Goal: Task Accomplishment & Management: Manage account settings

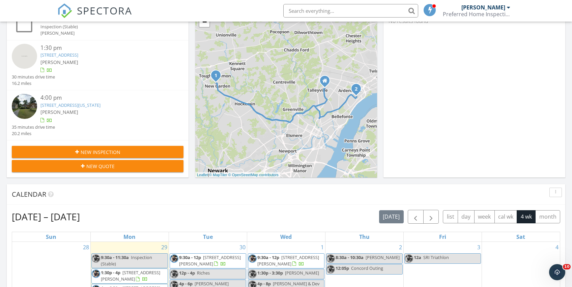
scroll to position [262, 0]
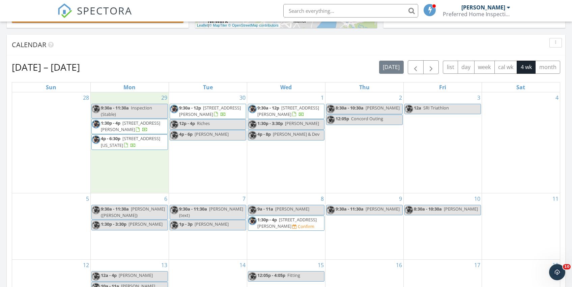
click at [111, 165] on div "29 9:30a - 11:30a Inspection (Stable) 1:30p - 4p 941 Newark Rd, Toughkenamon 19…" at bounding box center [130, 142] width 78 height 101
click at [126, 136] on link "Inspection" at bounding box center [129, 136] width 35 height 11
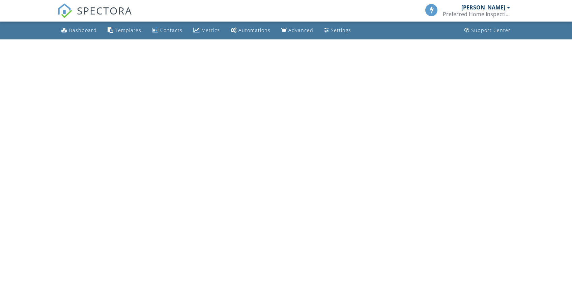
select select "8"
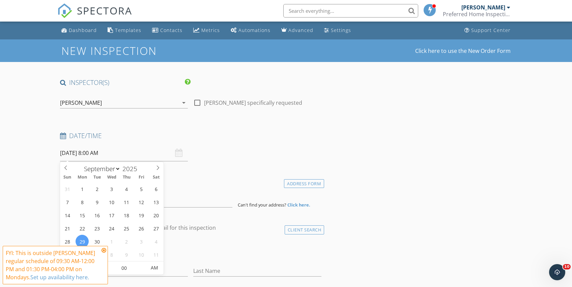
click at [119, 154] on input "09/29/2025 8:00 AM" at bounding box center [124, 153] width 128 height 17
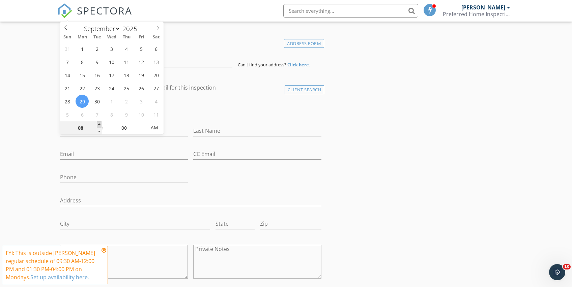
type input "09/29/2025 9:00 AM"
type input "09"
click at [98, 124] on span at bounding box center [99, 124] width 5 height 7
type input "09/29/2025 10:00 AM"
type input "10"
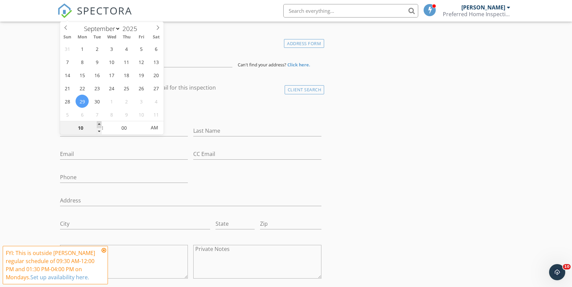
click at [98, 124] on span at bounding box center [99, 124] width 5 height 7
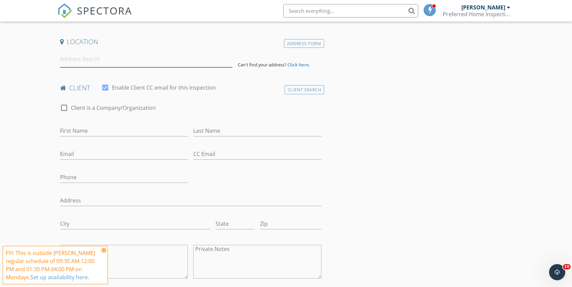
click at [202, 65] on input at bounding box center [146, 59] width 173 height 17
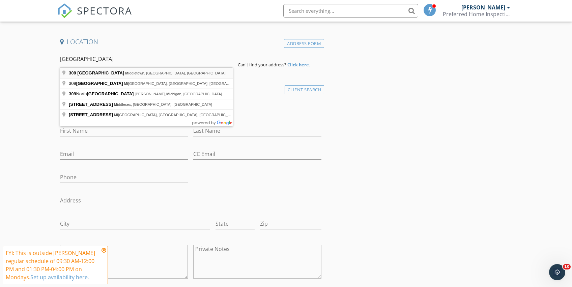
type input "309 New Street, Middletown, DE, USA"
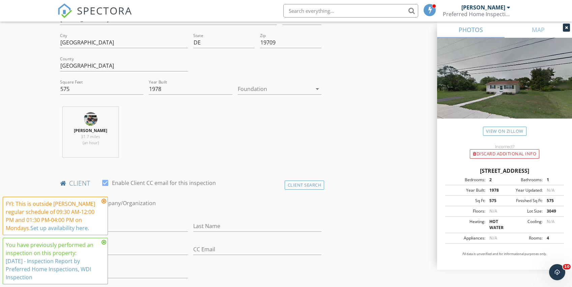
scroll to position [191, 0]
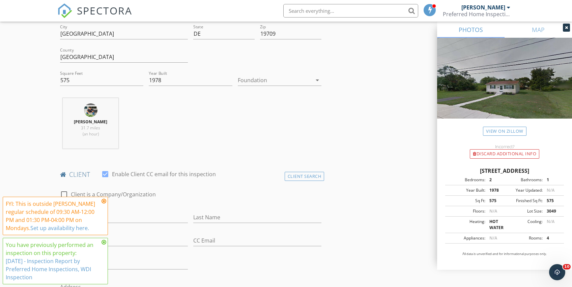
click at [105, 201] on icon at bounding box center [103, 201] width 5 height 5
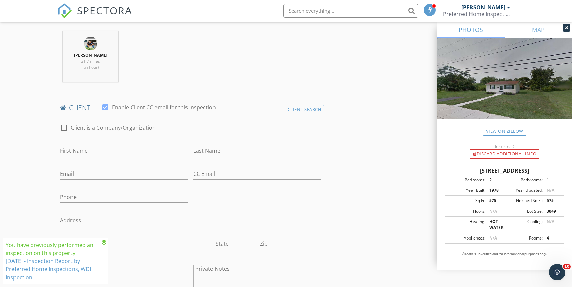
scroll to position [267, 0]
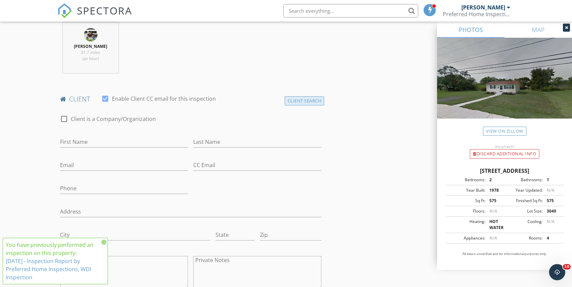
click at [296, 103] on div "Client Search" at bounding box center [305, 100] width 40 height 9
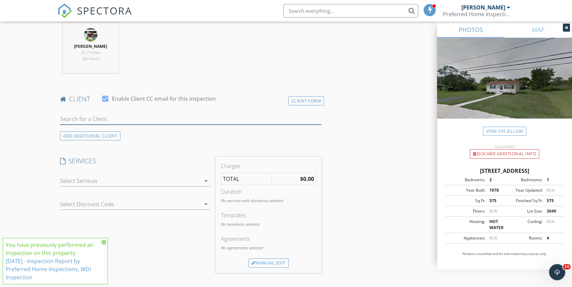
click at [149, 119] on input "text" at bounding box center [190, 119] width 261 height 11
type input "faz"
click at [126, 135] on li "Fazlul Karim fazluljkarim@gmail.com" at bounding box center [190, 134] width 261 height 19
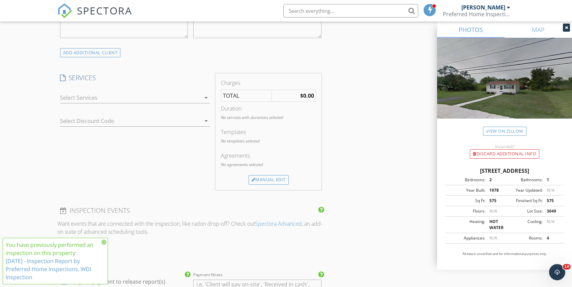
scroll to position [520, 0]
click at [126, 98] on div at bounding box center [130, 96] width 141 height 11
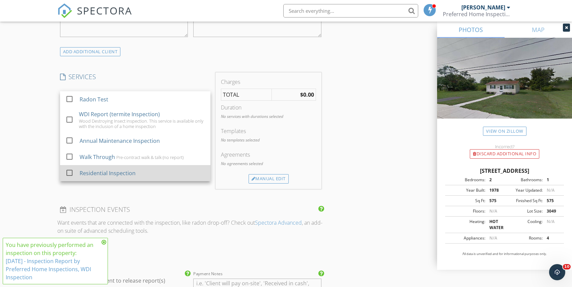
click at [110, 174] on div "Residential Inspection" at bounding box center [108, 173] width 56 height 8
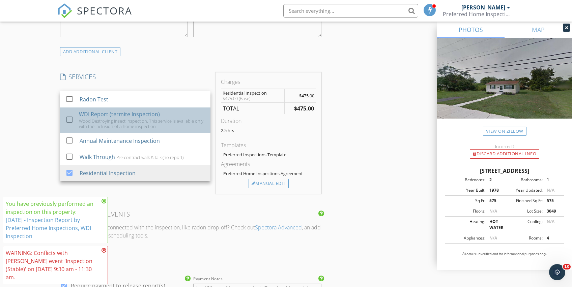
drag, startPoint x: 108, startPoint y: 121, endPoint x: 109, endPoint y: 116, distance: 5.4
click at [108, 121] on div "Wood Destroying Insect inspection. This service is available only with the incl…" at bounding box center [142, 123] width 126 height 11
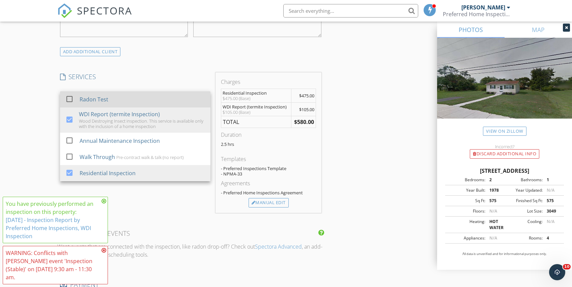
click at [107, 98] on div "Radon Test" at bounding box center [94, 99] width 29 height 8
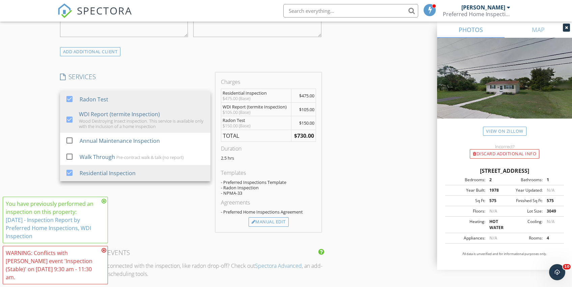
click at [105, 253] on icon at bounding box center [103, 250] width 5 height 5
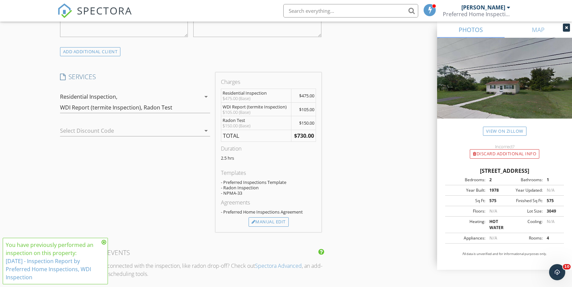
click at [105, 242] on icon at bounding box center [103, 242] width 5 height 5
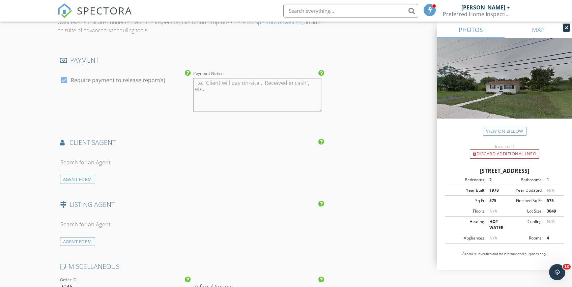
scroll to position [764, 0]
click at [108, 162] on input "text" at bounding box center [190, 161] width 261 height 11
type input "ryb"
click at [75, 177] on div "Nick Rybinski Patterson Schwartz" at bounding box center [104, 176] width 82 height 13
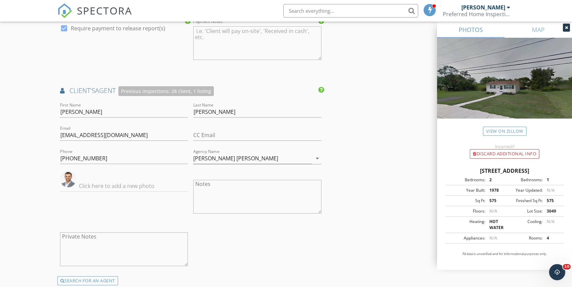
scroll to position [894, 0]
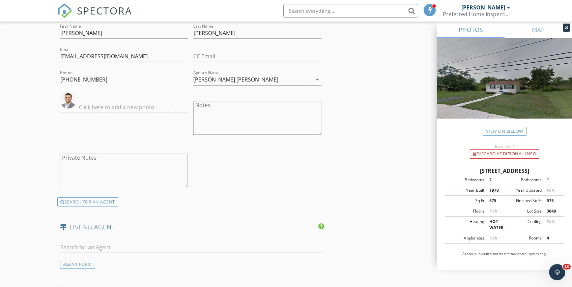
click at [91, 247] on input "text" at bounding box center [190, 247] width 261 height 11
type input "d"
click at [76, 266] on div "AGENT FORM" at bounding box center [77, 264] width 35 height 9
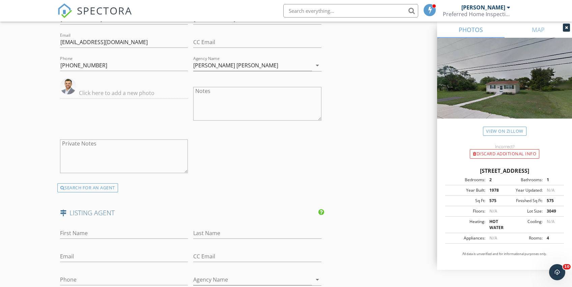
scroll to position [969, 0]
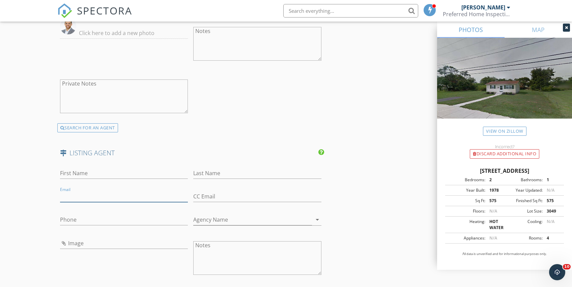
click at [83, 200] on input "Email" at bounding box center [124, 196] width 128 height 11
paste input "radiemedio@gmail.com"
type input "radiemedio@gmail.com"
click at [77, 174] on input "First Name" at bounding box center [124, 173] width 128 height 11
type input "Rachel"
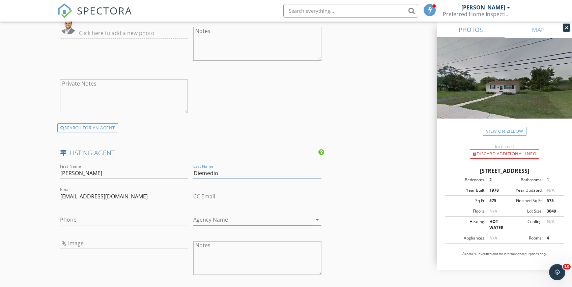
click at [203, 176] on input "Diemedio" at bounding box center [257, 173] width 128 height 11
type input "DiEmedio"
click at [161, 223] on input "Phone" at bounding box center [124, 219] width 128 height 11
paste input "443-371-1761"
type input "443-371-1761"
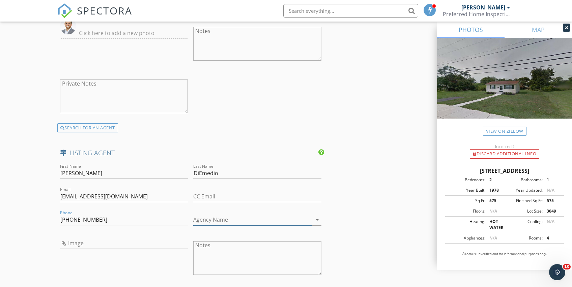
click at [231, 218] on input "Agency Name" at bounding box center [252, 219] width 119 height 11
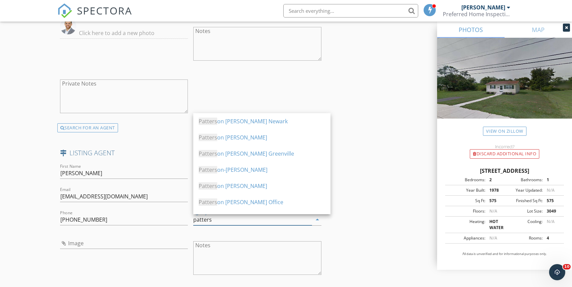
click at [252, 202] on div "Patters on Schwartz - Hockessin Office" at bounding box center [262, 202] width 126 height 8
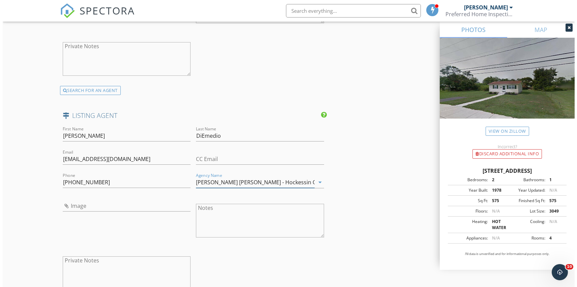
scroll to position [1325, 0]
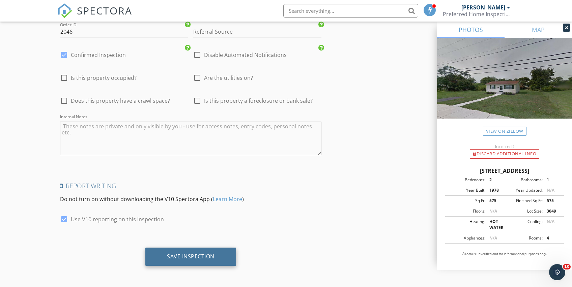
type input "Patterson Schwartz - Hockessin Office"
click at [222, 261] on div "Save Inspection" at bounding box center [190, 257] width 91 height 18
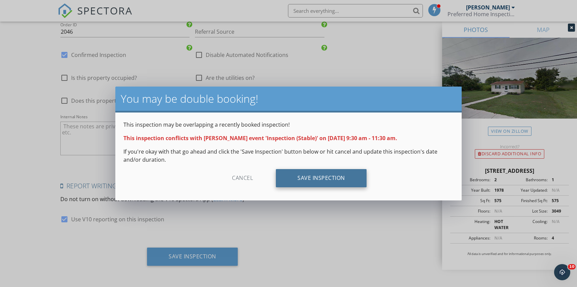
click at [311, 174] on div "Save Inspection" at bounding box center [321, 178] width 91 height 18
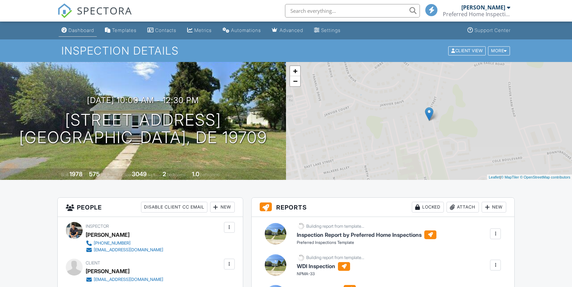
click at [84, 33] on link "Dashboard" at bounding box center [78, 30] width 38 height 12
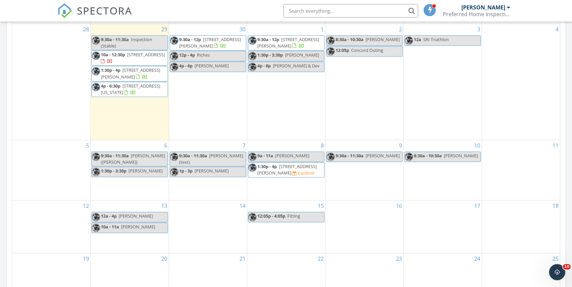
scroll to position [301, 0]
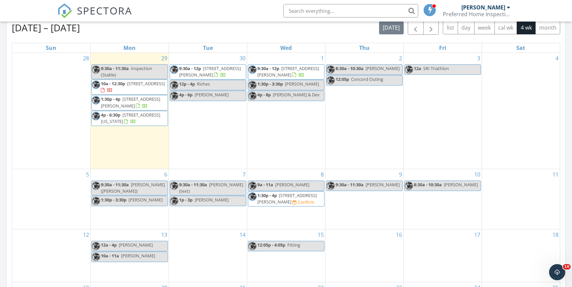
click at [132, 72] on div "9:30a - 11:30a Inspection (Stable)" at bounding box center [130, 71] width 76 height 13
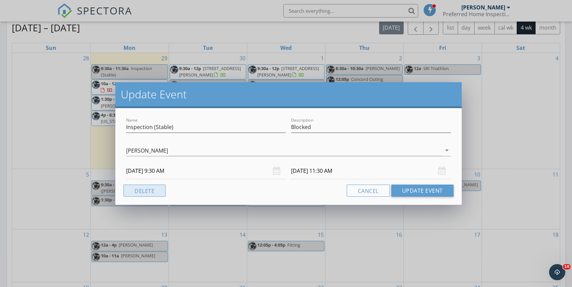
click at [149, 192] on button "Delete" at bounding box center [144, 191] width 42 height 12
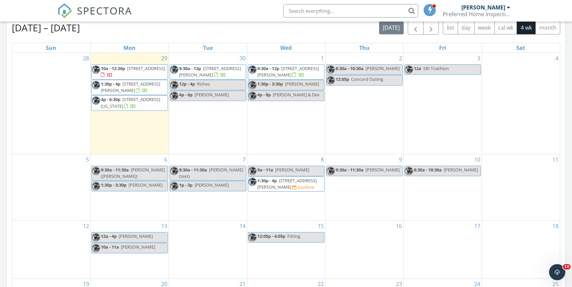
click at [183, 116] on div "30 9:30a - 12p 1290 Bunker Hill Rd, Middletown 19709 12p - 4p Riches 4p - 6p Pe…" at bounding box center [208, 103] width 78 height 101
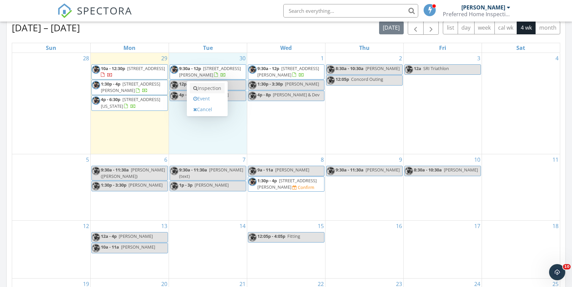
click at [200, 86] on link "Inspection" at bounding box center [207, 88] width 35 height 11
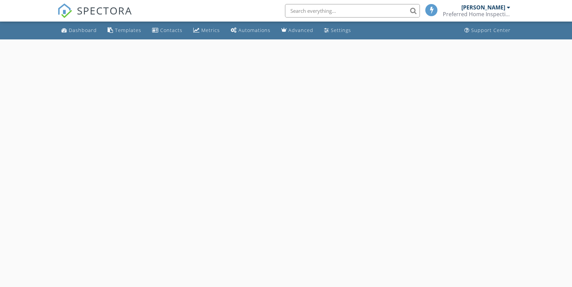
select select "8"
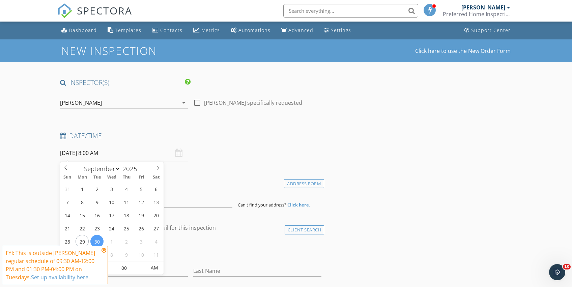
click at [152, 154] on input "[DATE] 8:00 AM" at bounding box center [124, 153] width 128 height 17
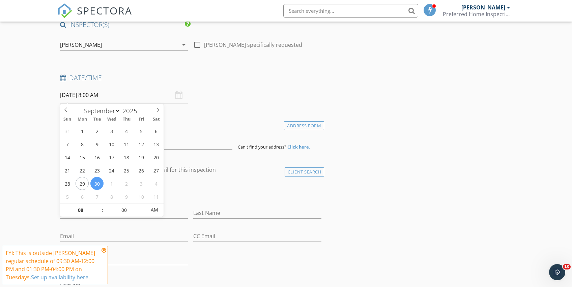
scroll to position [128, 0]
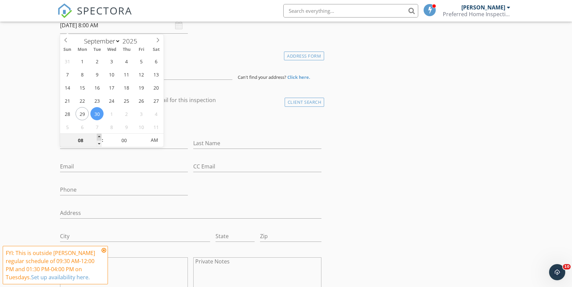
type input "09"
type input "[DATE] 9:00 AM"
click at [100, 136] on span at bounding box center [99, 137] width 5 height 7
type input "10"
type input "[DATE] 10:00 AM"
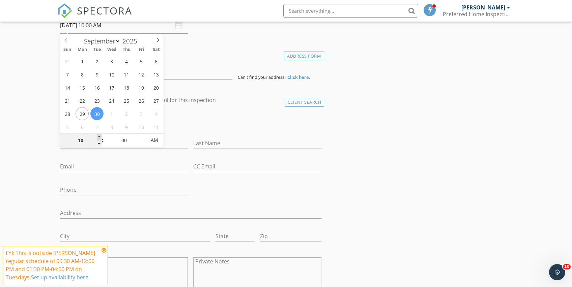
click at [100, 136] on span at bounding box center [99, 137] width 5 height 7
type input "11"
type input "[DATE] 11:00 AM"
click at [100, 136] on span at bounding box center [99, 137] width 5 height 7
type input "12"
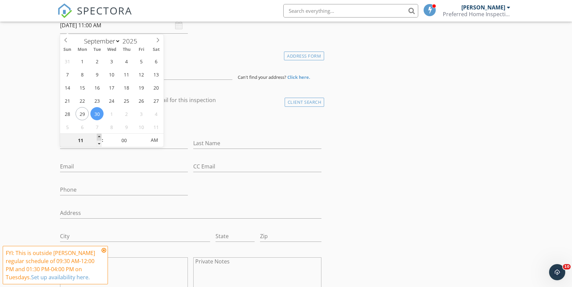
type input "[DATE] 12:00 PM"
click at [100, 136] on span at bounding box center [99, 137] width 5 height 7
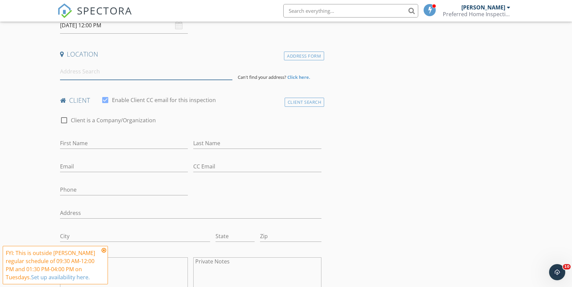
click at [186, 75] on input at bounding box center [146, 71] width 173 height 17
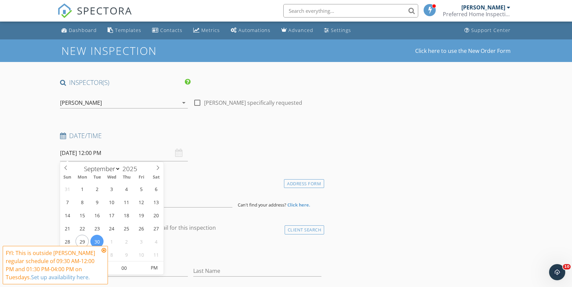
click at [124, 157] on input "[DATE] 12:00 PM" at bounding box center [124, 153] width 128 height 17
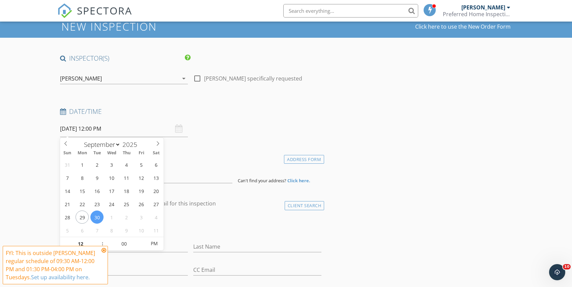
scroll to position [134, 0]
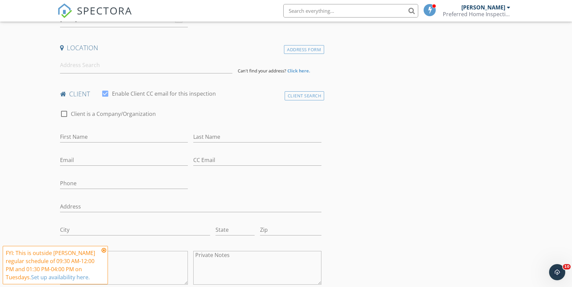
click at [102, 68] on input at bounding box center [146, 65] width 173 height 17
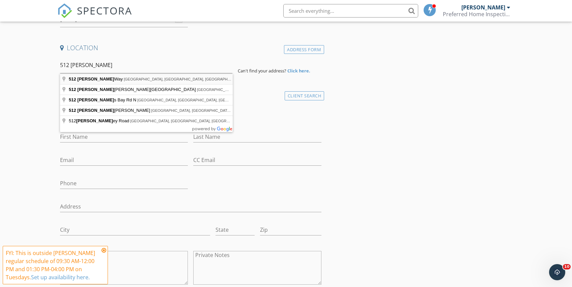
type input "512 Finn Way, Avondale, PA, USA"
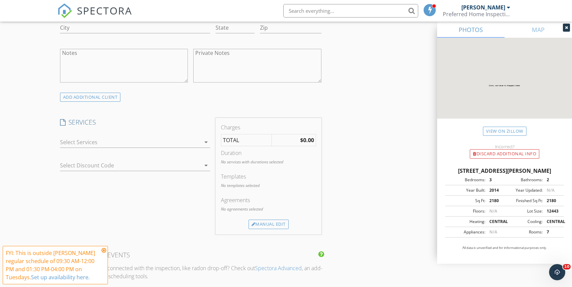
scroll to position [477, 0]
click at [128, 143] on div at bounding box center [130, 140] width 141 height 11
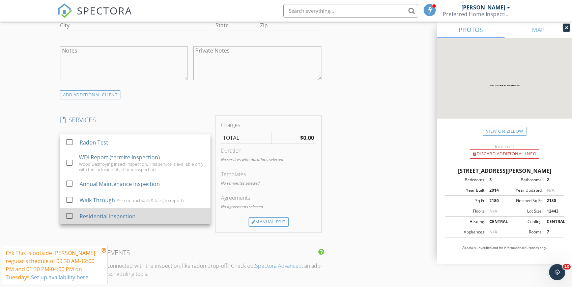
click at [132, 221] on div "Residential Inspection" at bounding box center [142, 216] width 125 height 13
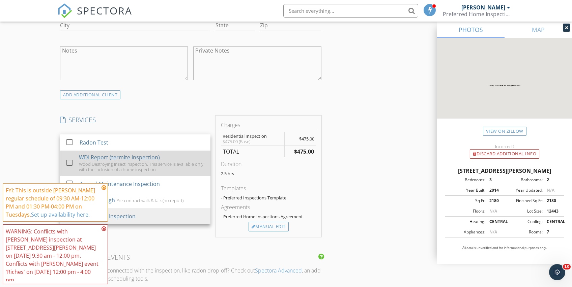
drag, startPoint x: 120, startPoint y: 169, endPoint x: 117, endPoint y: 151, distance: 18.2
click at [120, 168] on div "Wood Destroying Insect inspection. This service is available only with the incl…" at bounding box center [142, 166] width 126 height 11
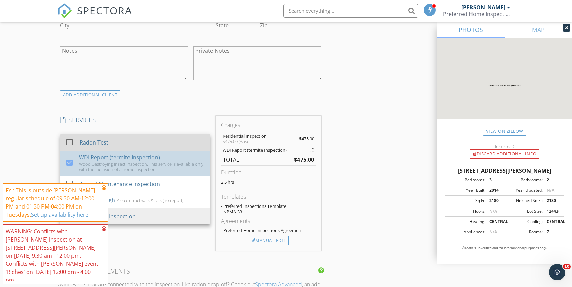
click at [114, 139] on div "Radon Test" at bounding box center [142, 142] width 125 height 13
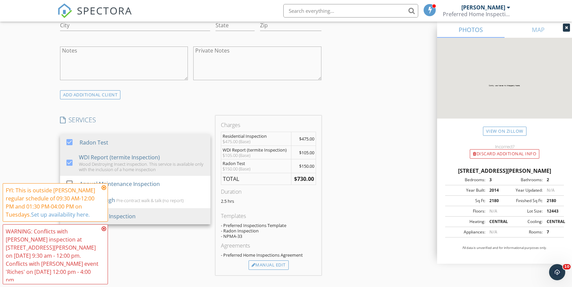
click at [104, 190] on icon at bounding box center [103, 187] width 5 height 5
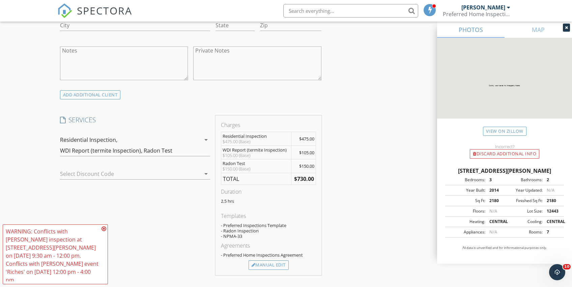
click at [105, 232] on icon at bounding box center [103, 228] width 5 height 5
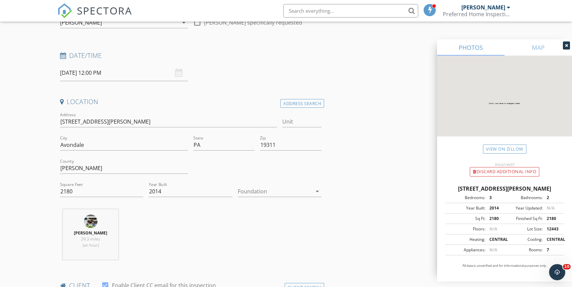
scroll to position [0, 0]
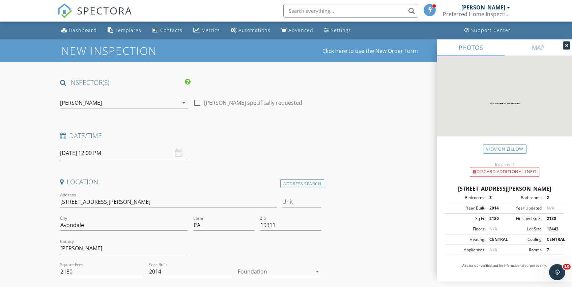
click at [125, 156] on input "09/30/2025 12:00 PM" at bounding box center [124, 153] width 128 height 17
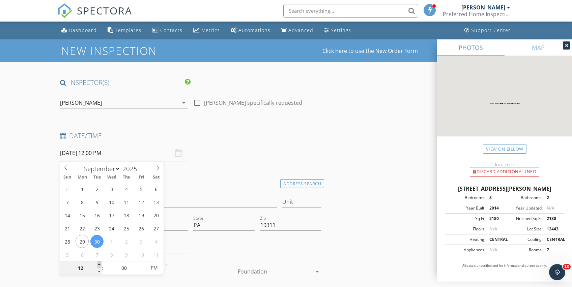
type input "01"
type input "09/30/2025 1:00 PM"
click at [98, 265] on span at bounding box center [99, 265] width 5 height 7
type input "02"
type input "09/30/2025 2:00 PM"
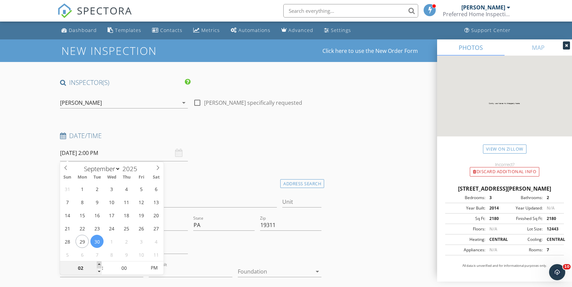
click at [99, 265] on span at bounding box center [99, 265] width 5 height 7
type input "03"
type input "09/30/2025 3:00 PM"
click at [99, 265] on span at bounding box center [99, 265] width 5 height 7
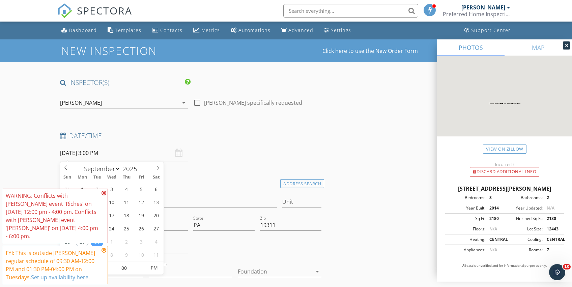
click at [103, 251] on icon at bounding box center [103, 250] width 5 height 5
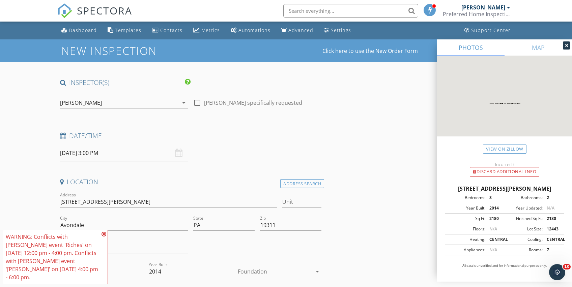
click at [104, 193] on div "Address 512 Finn Way" at bounding box center [168, 204] width 217 height 22
click at [104, 234] on icon at bounding box center [103, 234] width 5 height 5
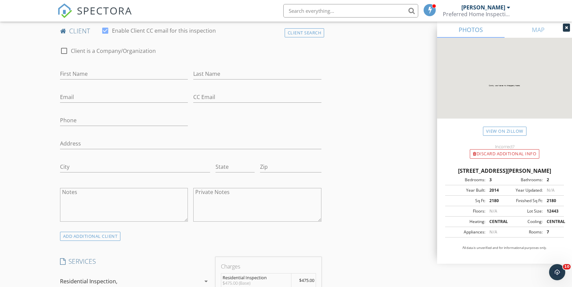
scroll to position [336, 0]
click at [75, 72] on input "First Name" at bounding box center [124, 72] width 128 height 11
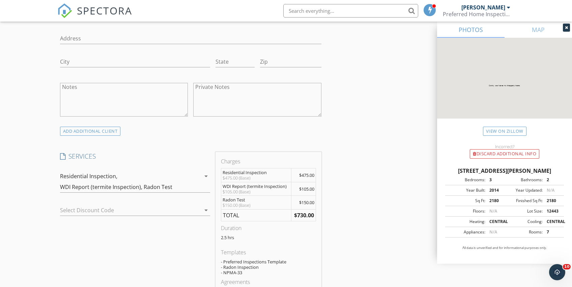
scroll to position [480, 0]
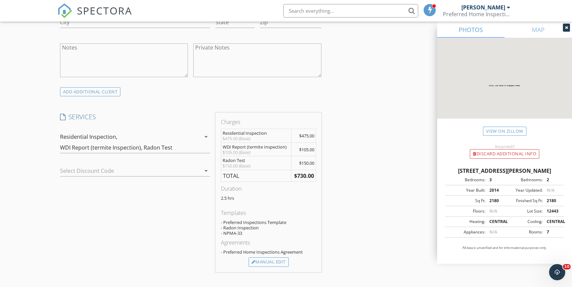
click at [204, 138] on icon "arrow_drop_down" at bounding box center [206, 137] width 8 height 8
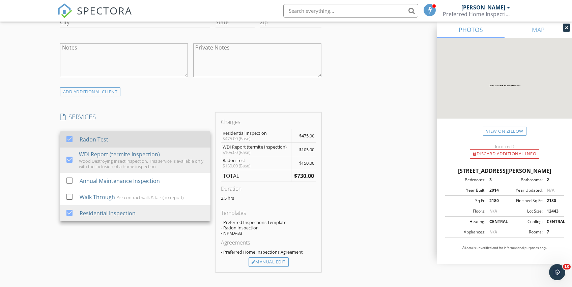
click at [75, 138] on div at bounding box center [69, 139] width 11 height 11
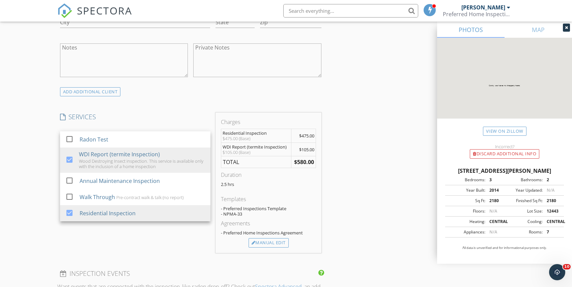
click at [346, 123] on div "INSPECTOR(S) check_box Cortland Bradley PRIMARY Cortland Bradley arrow_drop_dow…" at bounding box center [286, 194] width 458 height 1192
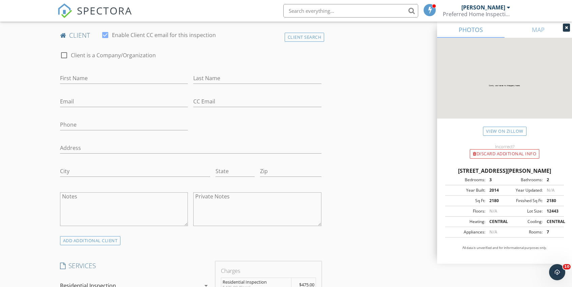
scroll to position [327, 0]
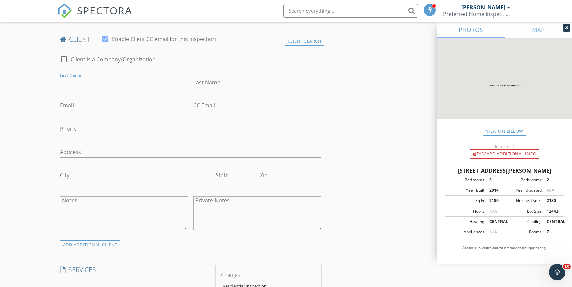
click at [93, 83] on input "First Name" at bounding box center [124, 82] width 128 height 11
type input "Aran"
type input "Liakos"
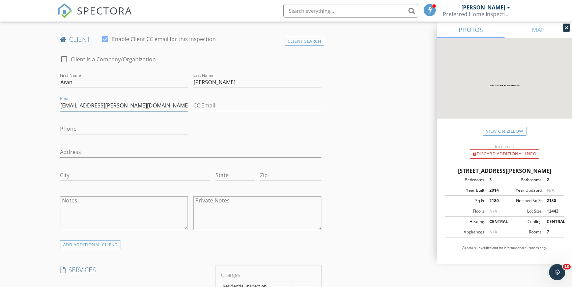
type input "aran.liakos@gmail.com"
click at [110, 245] on div "ADD ADDITIONAL client" at bounding box center [90, 246] width 61 height 9
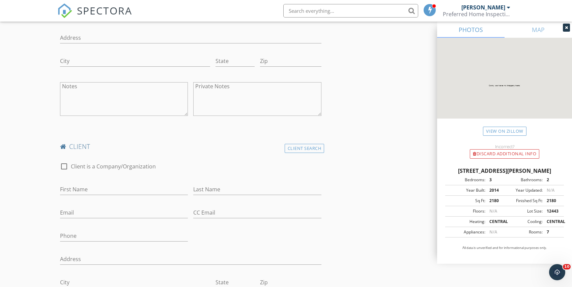
scroll to position [519, 0]
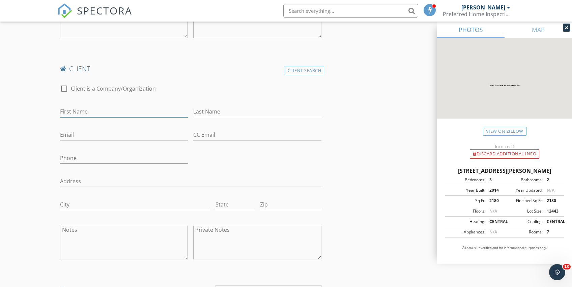
click at [90, 112] on input "First Name" at bounding box center [124, 111] width 128 height 11
type input "Rebecca"
type input "McMilli"
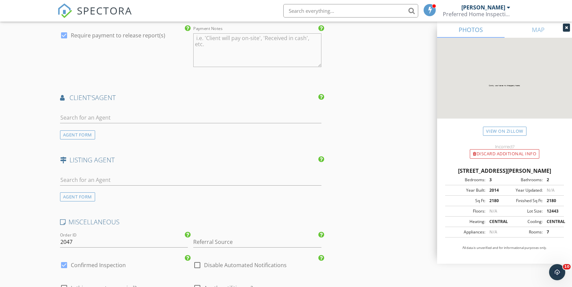
scroll to position [1008, 0]
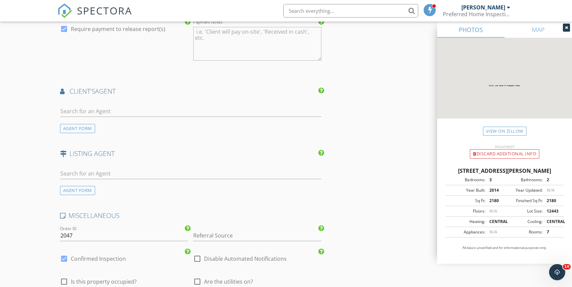
type input "rmcmilli@udel.edu"
click at [99, 110] on input "text" at bounding box center [190, 111] width 261 height 11
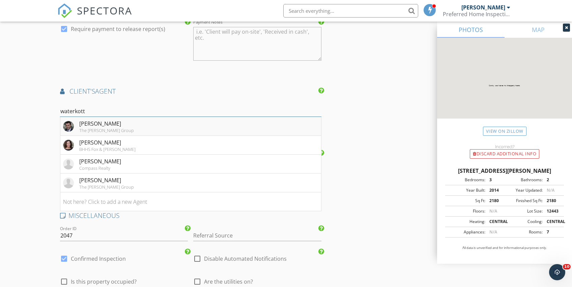
type input "waterkott"
click at [102, 124] on div "Peter Waterkotte" at bounding box center [106, 124] width 55 height 8
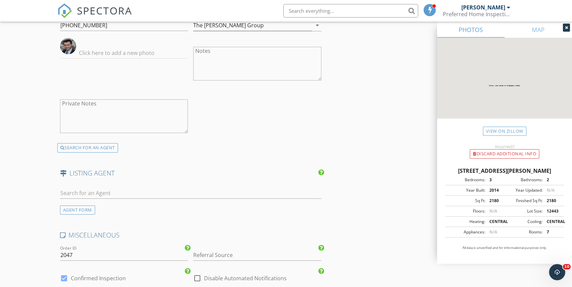
scroll to position [1155, 0]
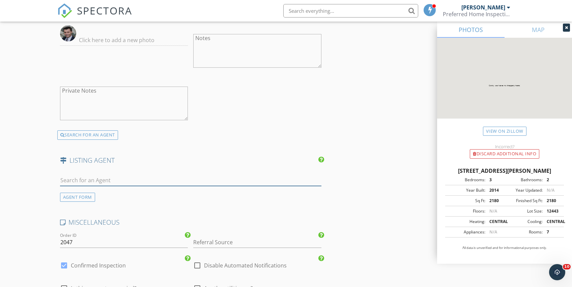
click at [116, 178] on input "text" at bounding box center [190, 180] width 261 height 11
type input "elin"
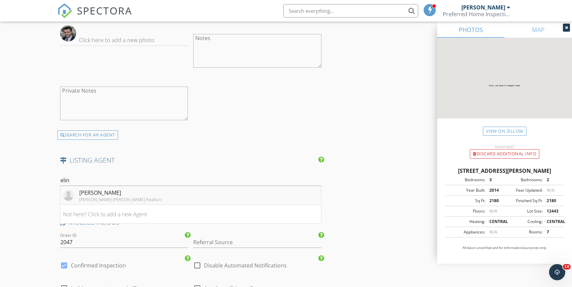
click at [116, 192] on div "Elin Green" at bounding box center [120, 193] width 83 height 8
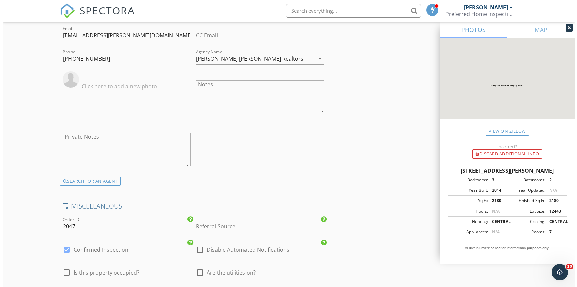
scroll to position [1519, 0]
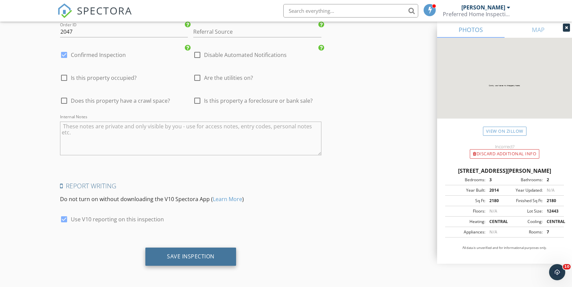
click at [156, 260] on div "Save Inspection" at bounding box center [190, 257] width 91 height 18
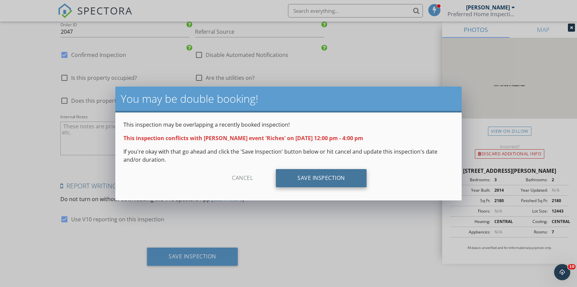
click at [301, 183] on div "Save Inspection" at bounding box center [321, 178] width 91 height 18
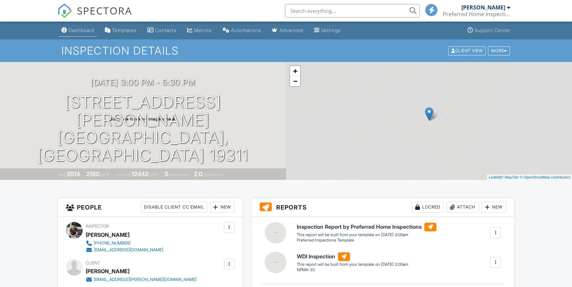
click at [70, 34] on link "Dashboard" at bounding box center [78, 30] width 38 height 12
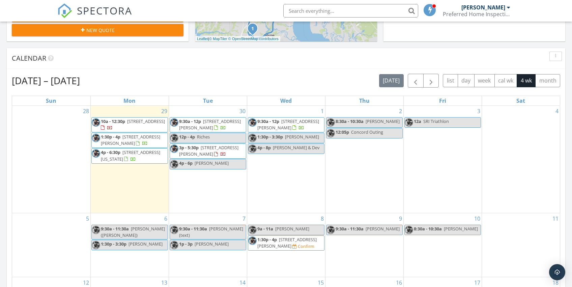
scroll to position [163, 0]
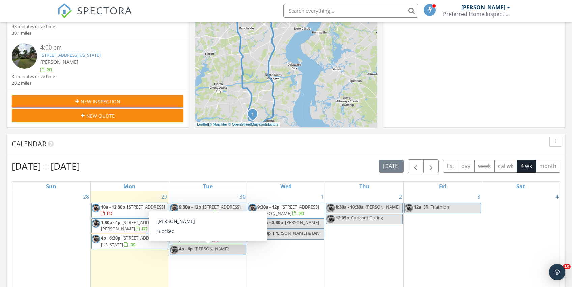
click at [205, 249] on span "Peter W" at bounding box center [212, 249] width 34 height 6
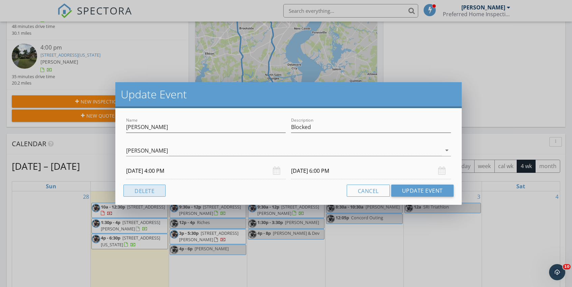
click at [147, 192] on button "Delete" at bounding box center [144, 191] width 42 height 12
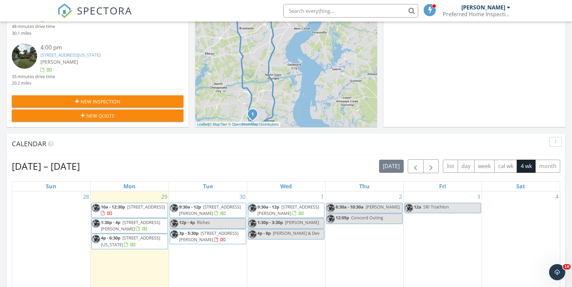
click at [286, 247] on div "1 9:30a - 12p 908 Bradley Dr, Wilmington 19808 1:30p - 3:30p Lyons 4p - 8p Rand…" at bounding box center [286, 241] width 78 height 101
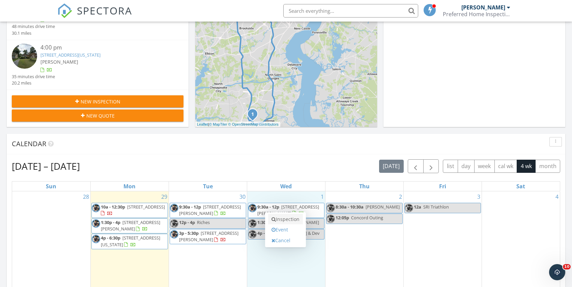
click at [283, 218] on link "Inspection" at bounding box center [285, 219] width 35 height 11
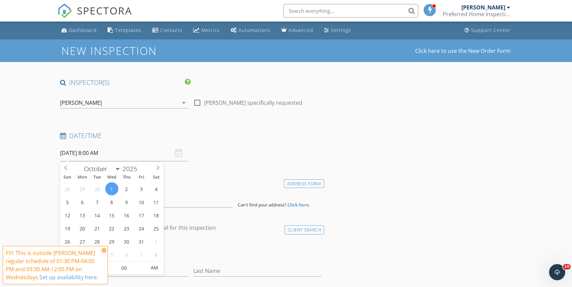
click at [125, 157] on input "[DATE] 8:00 AM" at bounding box center [124, 153] width 128 height 17
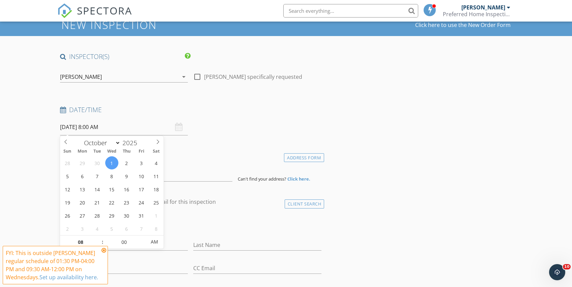
scroll to position [59, 0]
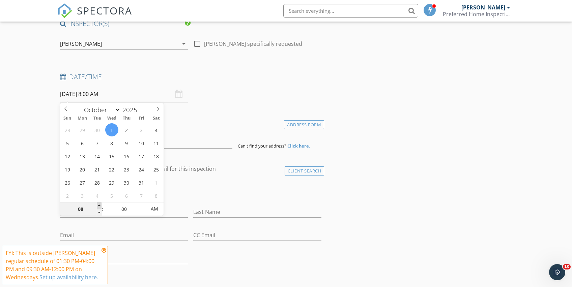
type input "09"
type input "[DATE] 9:00 AM"
click at [100, 204] on span at bounding box center [99, 206] width 5 height 7
type input "10"
type input "[DATE] 10:00 AM"
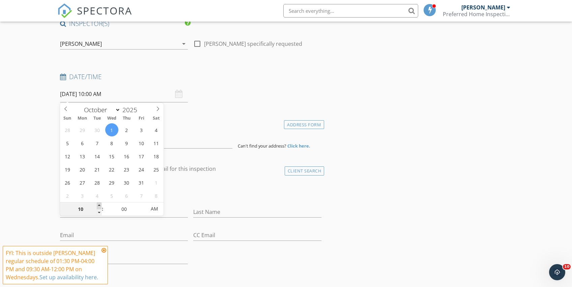
click at [100, 204] on span at bounding box center [99, 206] width 5 height 7
type input "11"
type input "[DATE] 11:00 AM"
click at [100, 204] on span at bounding box center [99, 206] width 5 height 7
type input "12"
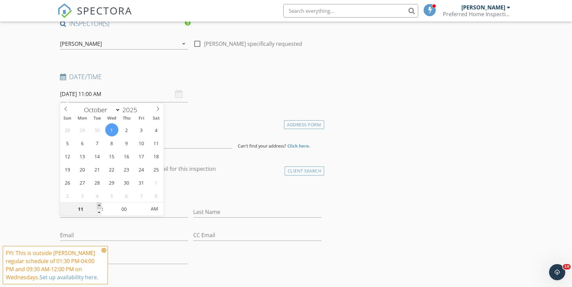
type input "[DATE] 12:00 PM"
click at [100, 204] on span at bounding box center [99, 206] width 5 height 7
type input "01"
type input "[DATE] 1:00 PM"
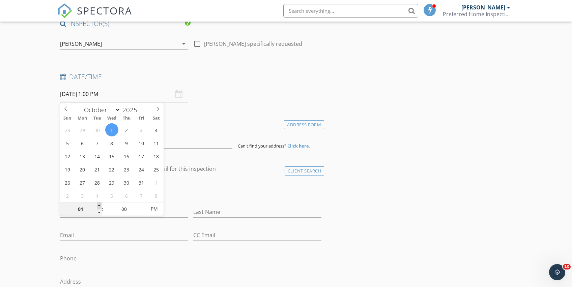
click at [100, 204] on span at bounding box center [99, 206] width 5 height 7
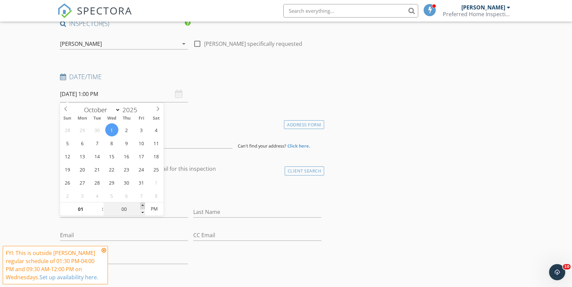
type input "05"
type input "[DATE] 1:05 PM"
click at [142, 205] on span at bounding box center [142, 206] width 5 height 7
type input "10"
type input "[DATE] 1:10 PM"
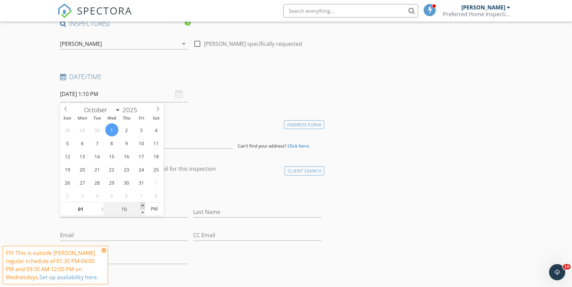
click at [142, 205] on span at bounding box center [142, 206] width 5 height 7
type input "15"
type input "10/01/2025 1:15 PM"
click at [142, 205] on span at bounding box center [142, 206] width 5 height 7
type input "20"
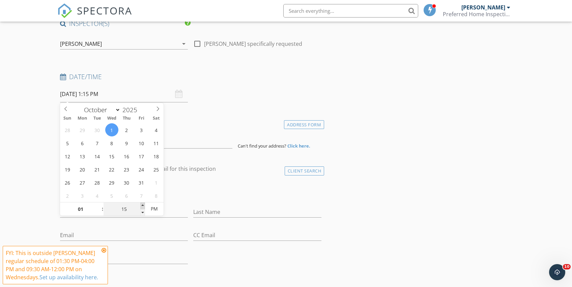
type input "10/01/2025 1:20 PM"
click at [142, 205] on span at bounding box center [142, 206] width 5 height 7
type input "25"
type input "10/01/2025 1:25 PM"
click at [142, 205] on span at bounding box center [142, 206] width 5 height 7
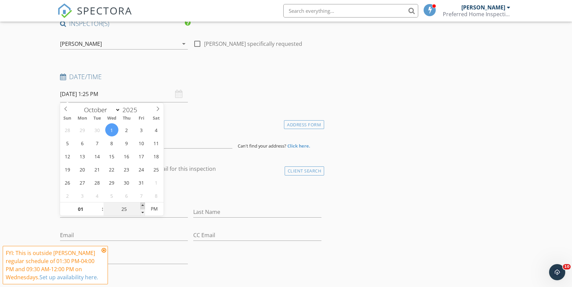
type input "30"
type input "10/01/2025 1:30 PM"
click at [142, 205] on span at bounding box center [142, 206] width 5 height 7
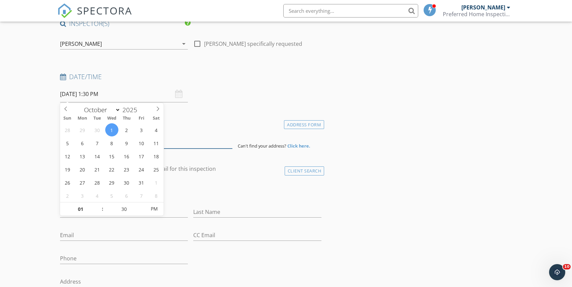
click at [175, 143] on input at bounding box center [146, 140] width 173 height 17
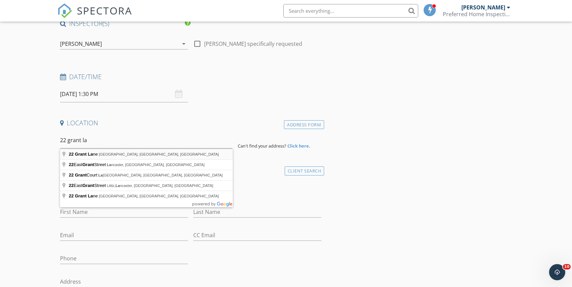
type input "22 Grant Lane, Smyrna, DE, USA"
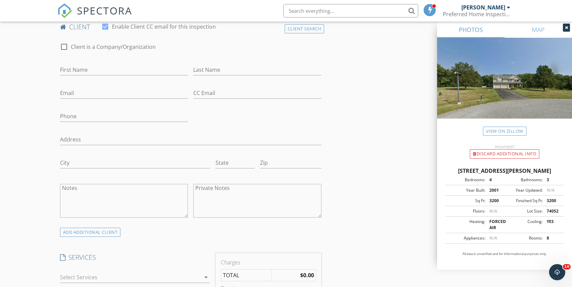
scroll to position [360, 0]
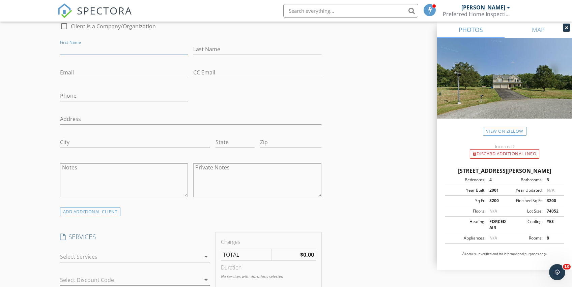
click at [92, 46] on input "First Name" at bounding box center [124, 49] width 128 height 11
type input "Brett"
type input "Brooks"
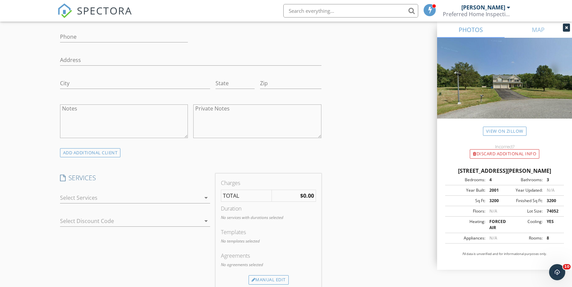
scroll to position [420, 0]
type input "bwbrooks22@gmail.com"
click at [87, 152] on div "ADD ADDITIONAL client" at bounding box center [90, 151] width 61 height 9
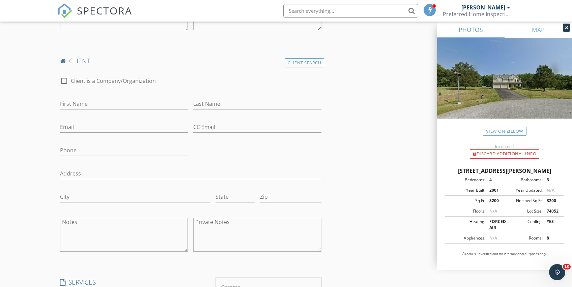
scroll to position [541, 0]
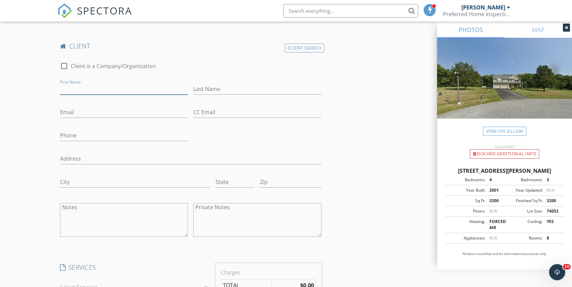
click at [87, 86] on input "First Name" at bounding box center [124, 89] width 128 height 11
type input "Ashley"
type input "[PERSON_NAME]"
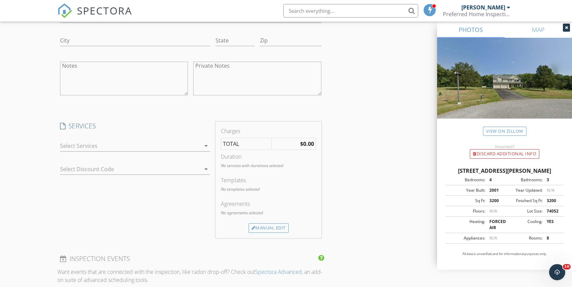
scroll to position [711, 0]
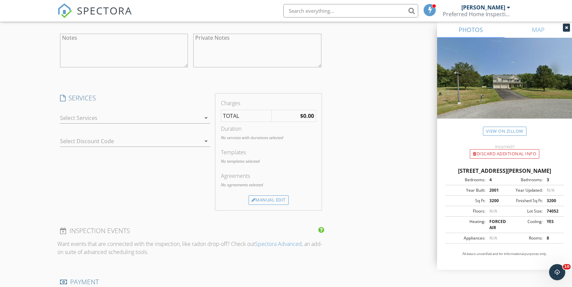
type input "littlelyons23@gmail.com"
click at [96, 121] on div at bounding box center [130, 118] width 141 height 11
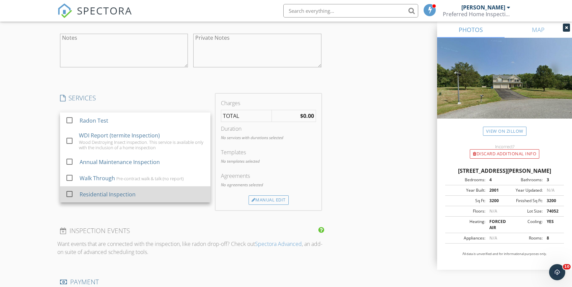
click at [108, 199] on div "Residential Inspection" at bounding box center [142, 194] width 125 height 13
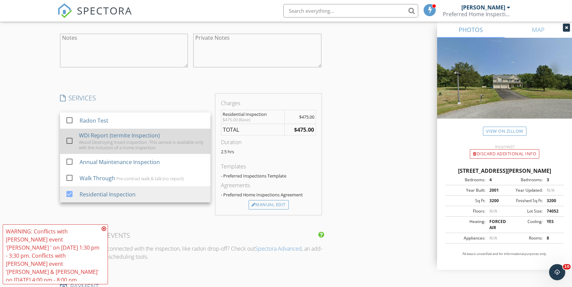
click at [85, 141] on div "Wood Destroying Insect inspection. This service is available only with the incl…" at bounding box center [142, 145] width 126 height 11
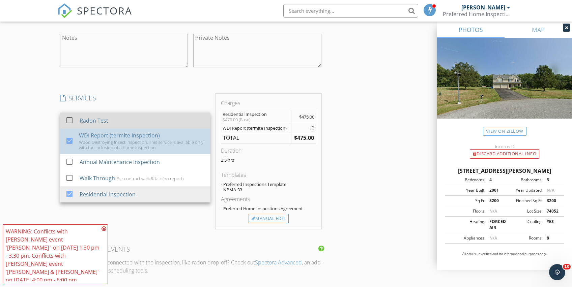
click at [82, 113] on link "check_box_outline_blank Radon Test" at bounding box center [135, 121] width 150 height 16
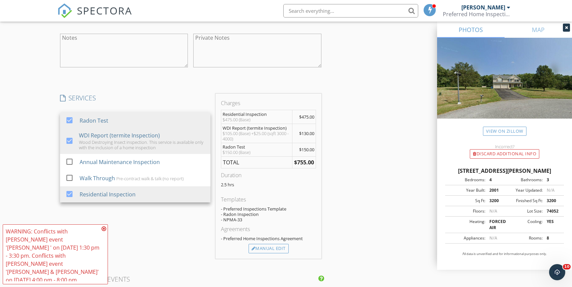
click at [106, 232] on icon at bounding box center [103, 228] width 5 height 5
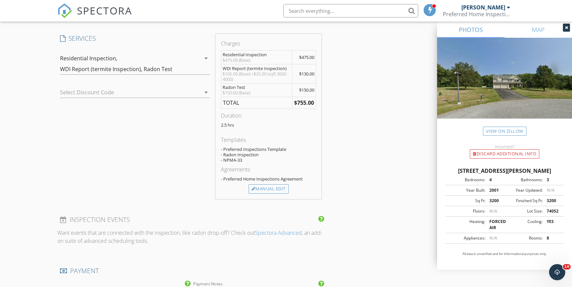
scroll to position [769, 0]
click at [264, 189] on div "Manual Edit" at bounding box center [268, 190] width 40 height 9
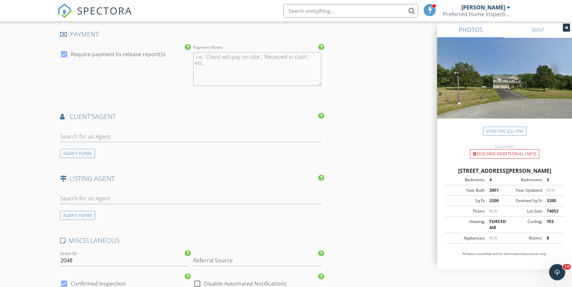
scroll to position [1307, 0]
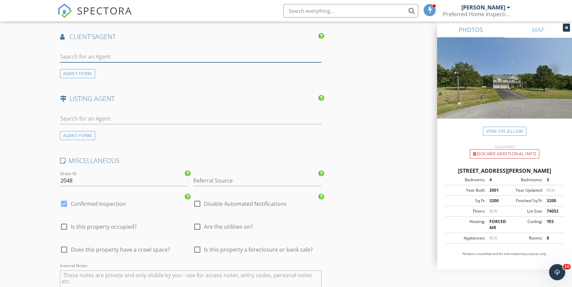
click at [82, 57] on input "text" at bounding box center [190, 56] width 261 height 11
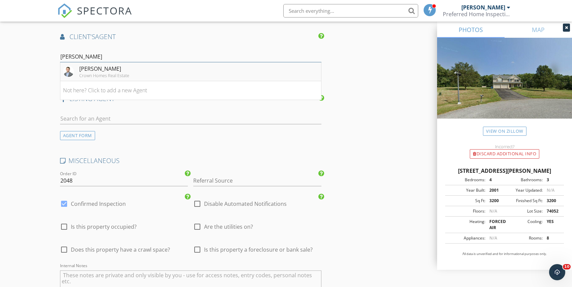
type input "john ly"
click at [95, 67] on div "[PERSON_NAME]" at bounding box center [104, 69] width 50 height 8
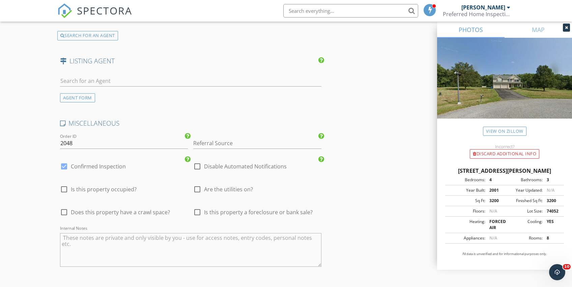
scroll to position [1507, 0]
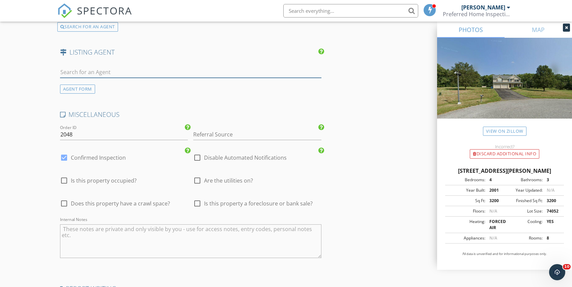
click at [89, 70] on input "text" at bounding box center [190, 72] width 261 height 11
type input "keatin"
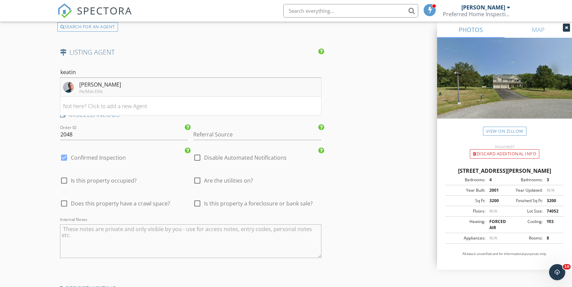
click at [90, 85] on div "Jack Keating" at bounding box center [100, 85] width 42 height 8
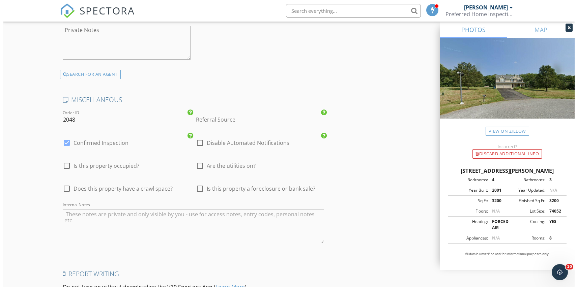
scroll to position [1764, 0]
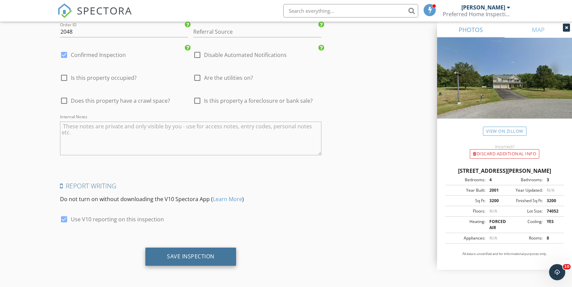
click at [219, 262] on div "Save Inspection" at bounding box center [190, 257] width 91 height 18
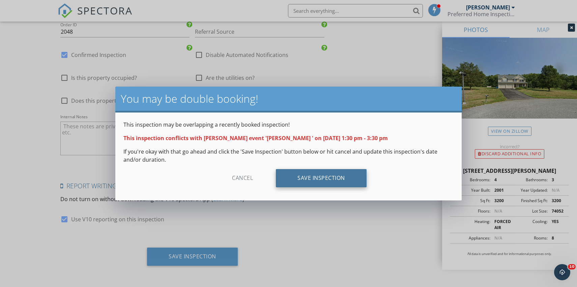
click at [286, 177] on div "Save Inspection" at bounding box center [321, 178] width 91 height 18
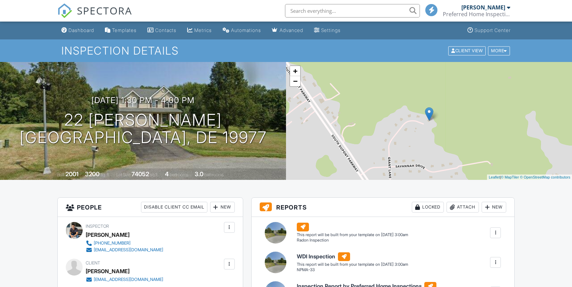
drag, startPoint x: 0, startPoint y: 0, endPoint x: 82, endPoint y: 32, distance: 87.5
click at [82, 32] on div "Dashboard" at bounding box center [81, 30] width 26 height 6
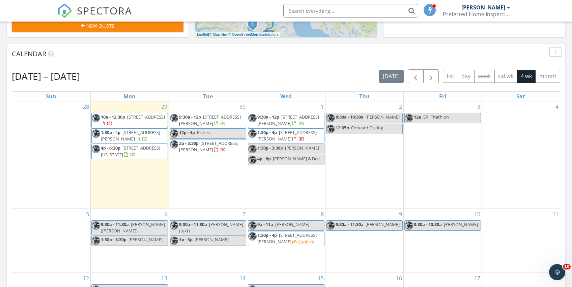
scroll to position [327, 0]
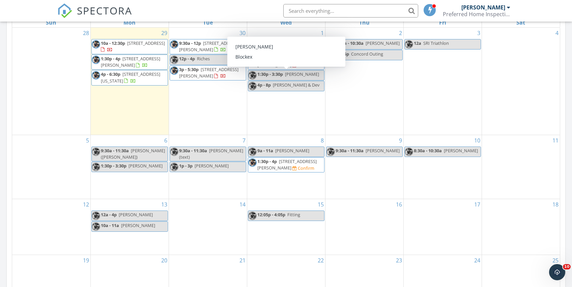
click at [274, 76] on span "1:30p - 3:30p" at bounding box center [270, 74] width 26 height 6
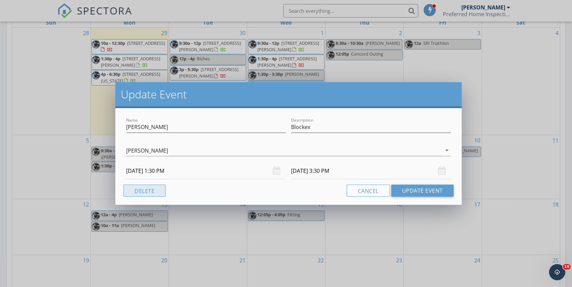
click at [139, 189] on button "Delete" at bounding box center [144, 191] width 42 height 12
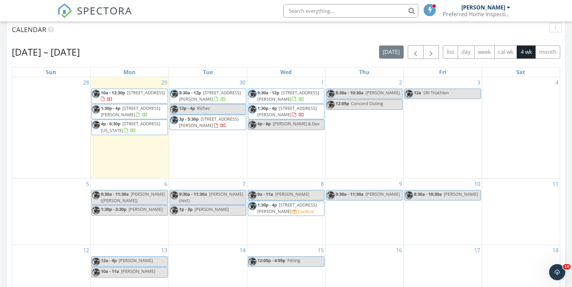
scroll to position [276, 0]
click at [285, 211] on span "[STREET_ADDRESS][PERSON_NAME]" at bounding box center [286, 209] width 59 height 12
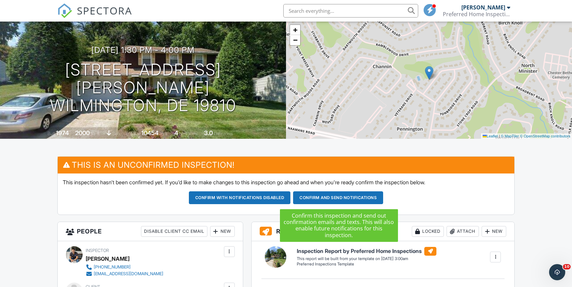
scroll to position [43, 0]
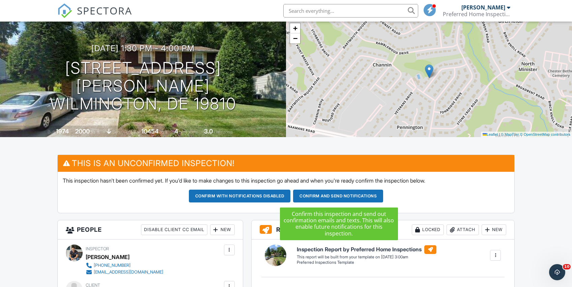
click at [323, 196] on button "Confirm and send notifications" at bounding box center [338, 196] width 90 height 13
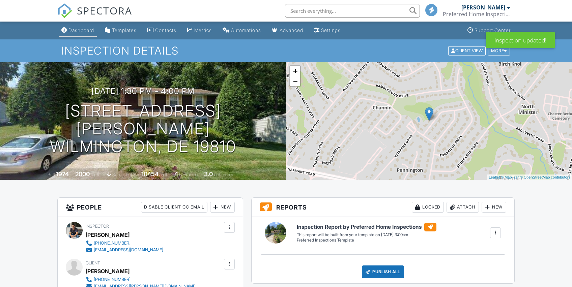
click at [79, 27] on link "Dashboard" at bounding box center [78, 30] width 38 height 12
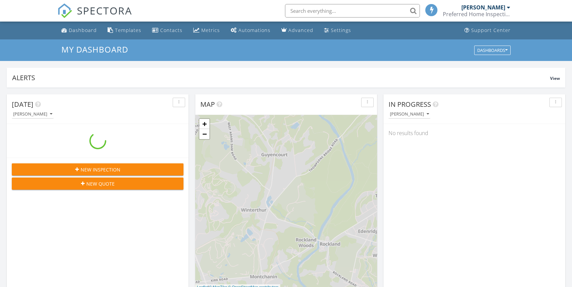
scroll to position [624, 582]
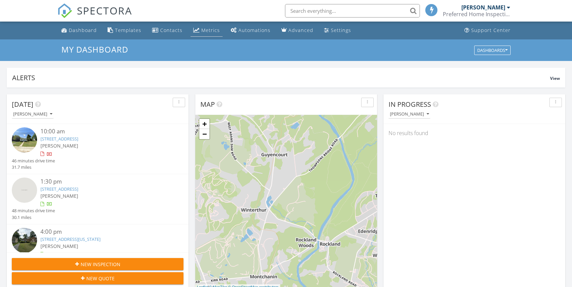
click at [209, 30] on div "Metrics" at bounding box center [210, 30] width 19 height 6
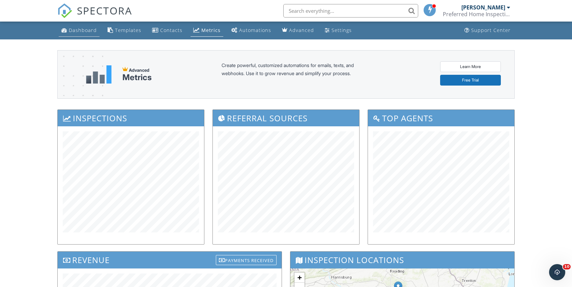
click at [89, 32] on div "Dashboard" at bounding box center [83, 30] width 28 height 6
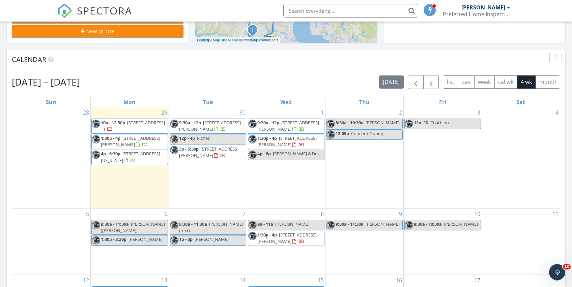
scroll to position [248, 0]
